Goal: Go to known website: Go to known website

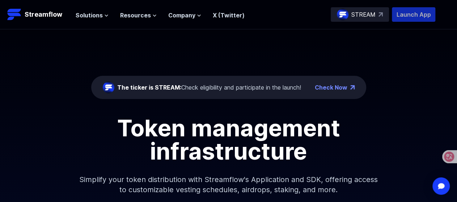
click at [421, 12] on p "Launch App" at bounding box center [413, 14] width 43 height 14
click at [369, 116] on h1 "Token management infrastructure" at bounding box center [229, 139] width 326 height 46
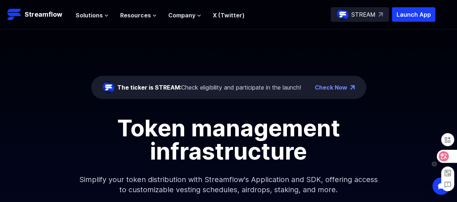
click at [445, 157] on icon at bounding box center [444, 156] width 6 height 6
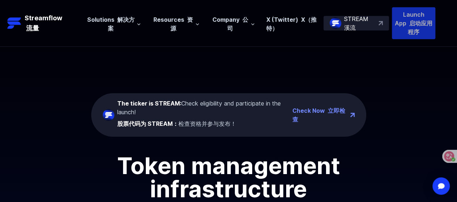
click at [429, 17] on p "Launch App 启动应用程序" at bounding box center [413, 23] width 43 height 32
